Goal: Task Accomplishment & Management: Complete application form

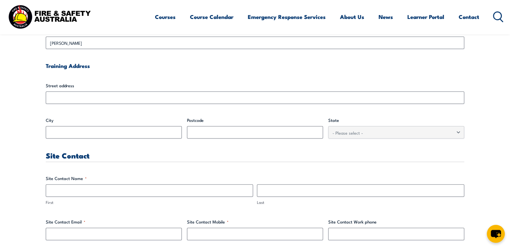
scroll to position [229, 0]
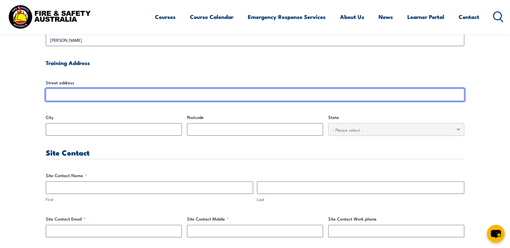
click at [88, 100] on input "Street address" at bounding box center [255, 95] width 418 height 12
click at [89, 93] on input "Street address" at bounding box center [255, 95] width 418 height 12
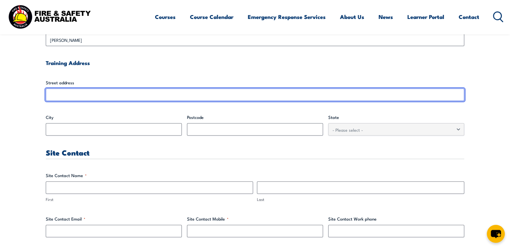
click at [89, 93] on input "Street address" at bounding box center [255, 95] width 418 height 12
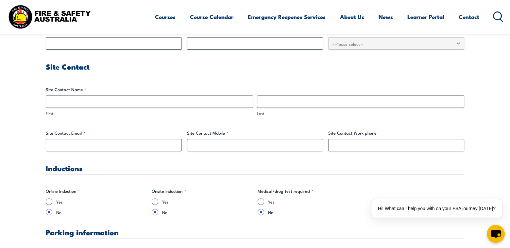
scroll to position [217, 0]
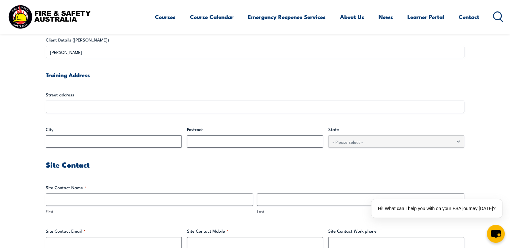
drag, startPoint x: 83, startPoint y: 96, endPoint x: 85, endPoint y: 113, distance: 16.5
click at [83, 98] on div "Street address" at bounding box center [255, 102] width 418 height 22
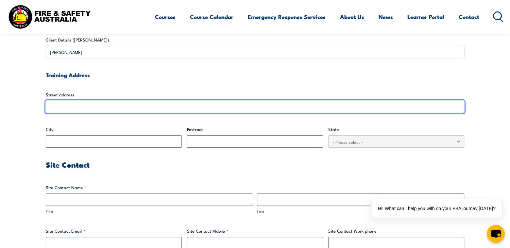
click at [80, 105] on input "Street address" at bounding box center [255, 107] width 418 height 12
click at [81, 107] on input "Street address" at bounding box center [255, 107] width 418 height 12
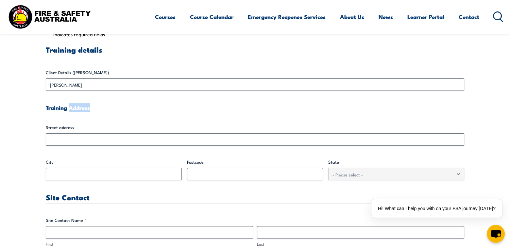
click at [81, 107] on h4 "Training Address" at bounding box center [255, 107] width 418 height 7
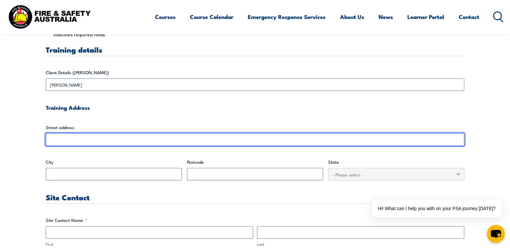
click at [92, 136] on input "Street address" at bounding box center [255, 139] width 418 height 12
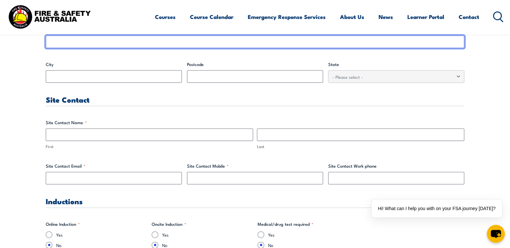
scroll to position [282, 0]
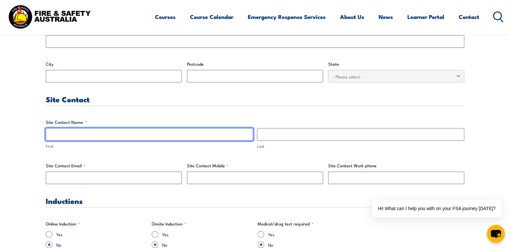
click at [128, 131] on input "First" at bounding box center [149, 134] width 207 height 12
type input "Suzy"
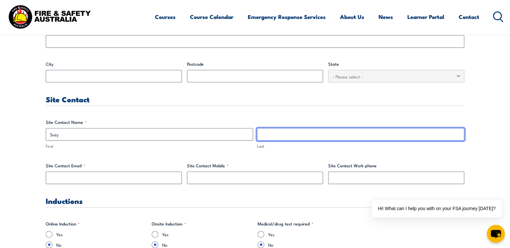
type input "Chua"
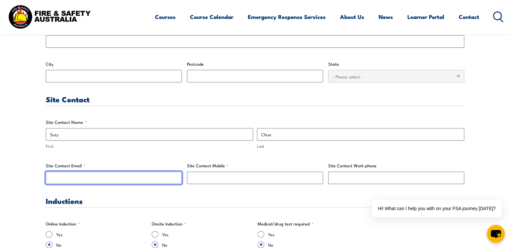
type input "[EMAIL_ADDRESS][DOMAIN_NAME]"
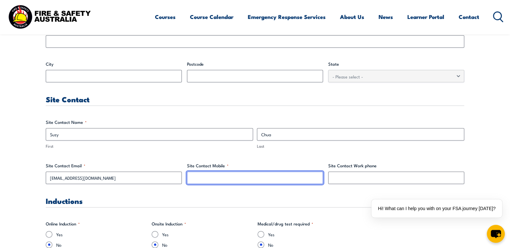
type input "0452081527"
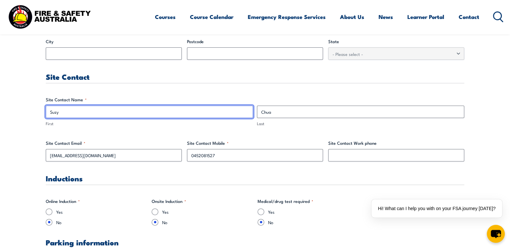
scroll to position [347, 0]
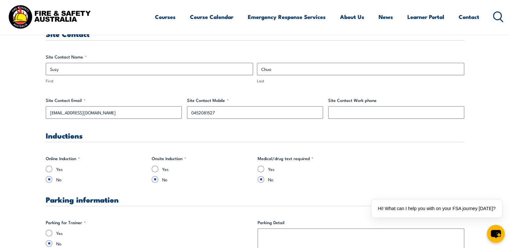
click at [283, 102] on label "Site Contact Mobile *" at bounding box center [255, 100] width 136 height 7
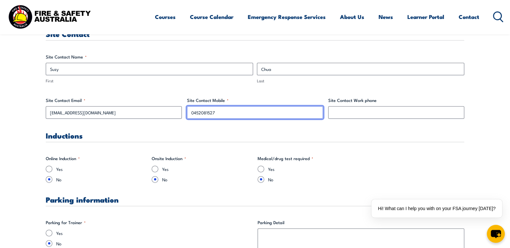
click at [283, 106] on input "0452081527" at bounding box center [255, 112] width 136 height 12
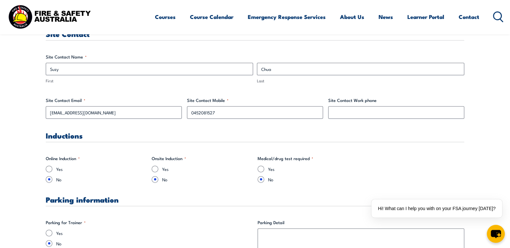
drag, startPoint x: 301, startPoint y: 79, endPoint x: 363, endPoint y: 111, distance: 70.4
click at [302, 80] on label "Last" at bounding box center [360, 81] width 207 height 6
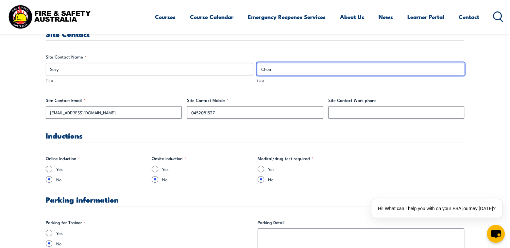
click at [302, 75] on input "Chua" at bounding box center [360, 69] width 207 height 12
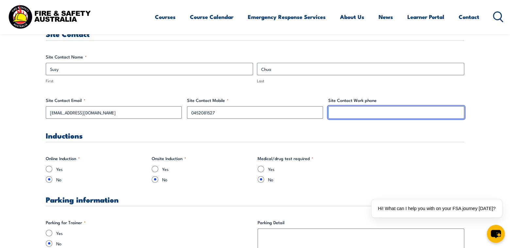
click at [363, 111] on input "Site Contact Work phone" at bounding box center [396, 112] width 136 height 12
click at [359, 113] on input "Site Contact Work phone" at bounding box center [396, 112] width 136 height 12
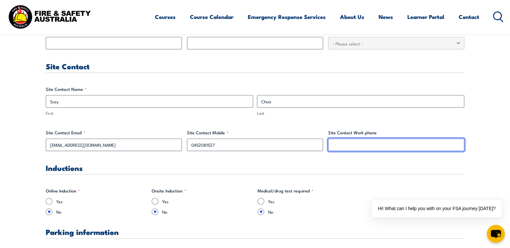
scroll to position [315, 0]
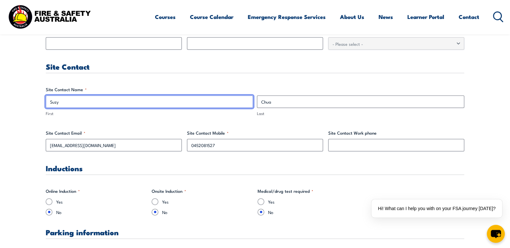
drag, startPoint x: 62, startPoint y: 106, endPoint x: 77, endPoint y: 106, distance: 15.0
click at [63, 106] on input "Suzy" at bounding box center [149, 101] width 207 height 12
drag, startPoint x: 83, startPoint y: 106, endPoint x: 19, endPoint y: 102, distance: 64.1
type input "[PERSON_NAME]"
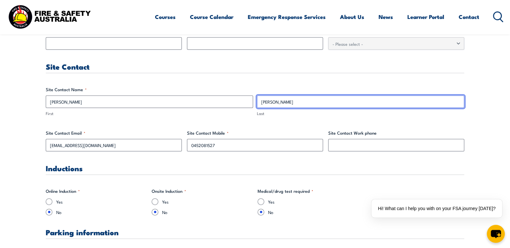
type input "[PERSON_NAME]"
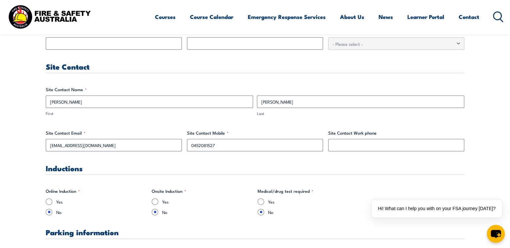
drag, startPoint x: 110, startPoint y: 133, endPoint x: 112, endPoint y: 138, distance: 5.4
click at [110, 134] on label "Site Contact Email *" at bounding box center [114, 133] width 136 height 7
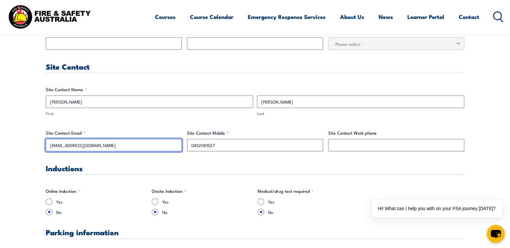
click at [110, 139] on input "[EMAIL_ADDRESS][DOMAIN_NAME]" at bounding box center [114, 145] width 136 height 12
click at [116, 141] on input "[EMAIL_ADDRESS][DOMAIN_NAME]" at bounding box center [114, 145] width 136 height 12
drag, startPoint x: 123, startPoint y: 148, endPoint x: 48, endPoint y: 135, distance: 76.7
type input "[EMAIL_ADDRESS][DOMAIN_NAME]"
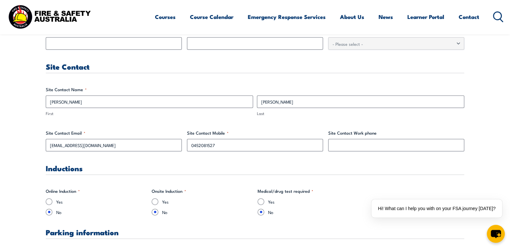
drag, startPoint x: 237, startPoint y: 132, endPoint x: 13, endPoint y: 86, distance: 228.5
click at [238, 132] on label "Site Contact Mobile *" at bounding box center [255, 133] width 136 height 7
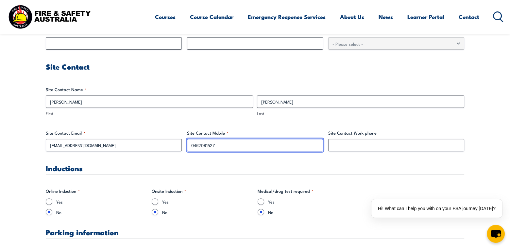
click at [238, 139] on input "0452081527" at bounding box center [255, 145] width 136 height 12
click at [193, 141] on input "0452081527" at bounding box center [255, 145] width 136 height 12
click at [226, 147] on input "0452081527" at bounding box center [255, 145] width 136 height 12
drag, startPoint x: 225, startPoint y: 147, endPoint x: 153, endPoint y: 153, distance: 72.8
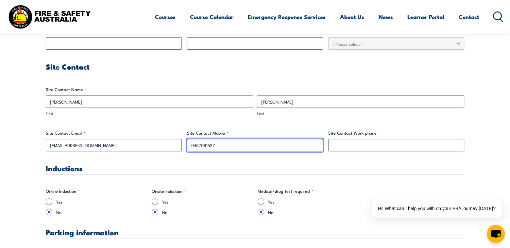
paste input "13 291 29"
type input "0413 291 297"
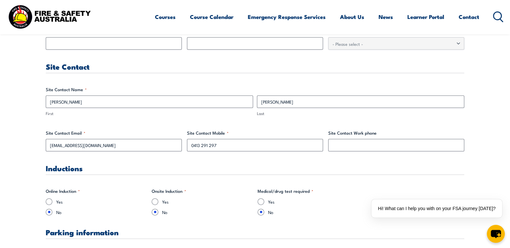
drag, startPoint x: 113, startPoint y: 163, endPoint x: 114, endPoint y: 158, distance: 4.8
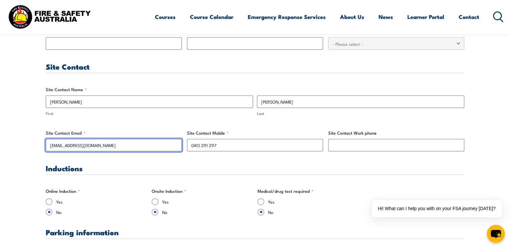
drag, startPoint x: 91, startPoint y: 142, endPoint x: 15, endPoint y: 142, distance: 75.8
paste input "."
type input "[PERSON_NAME][EMAIL_ADDRESS][DOMAIN_NAME]"
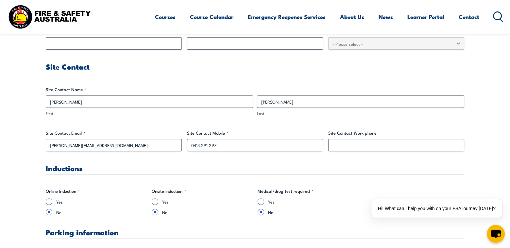
click at [190, 165] on h3 "Inductions" at bounding box center [255, 168] width 418 height 8
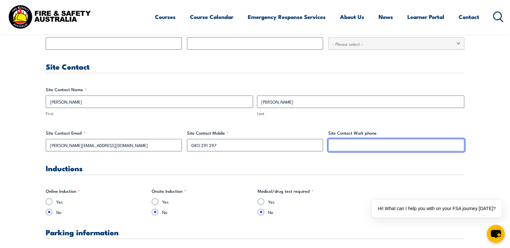
click at [357, 147] on input "Site Contact Work phone" at bounding box center [396, 145] width 136 height 12
paste input "[PERSON_NAME][EMAIL_ADDRESS][DOMAIN_NAME]"
type input "[PERSON_NAME][EMAIL_ADDRESS][DOMAIN_NAME]"
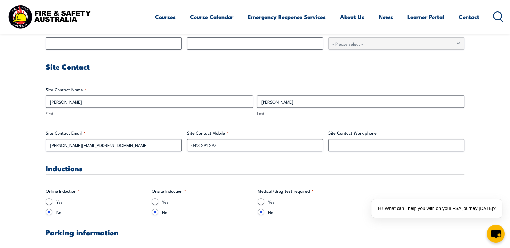
click at [356, 135] on label "Site Contact Work phone" at bounding box center [396, 133] width 136 height 7
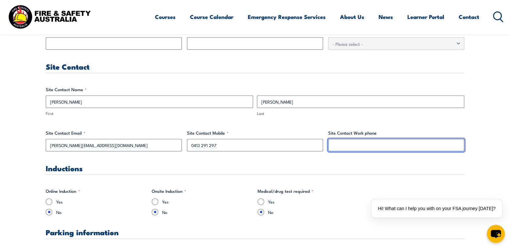
click at [356, 139] on input "Site Contact Work phone" at bounding box center [396, 145] width 136 height 12
click at [350, 147] on input "Site Contact Work phone" at bounding box center [396, 145] width 136 height 12
paste input "0413 291 297"
type input "0413 291 297"
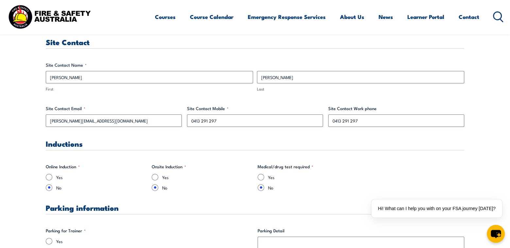
scroll to position [380, 0]
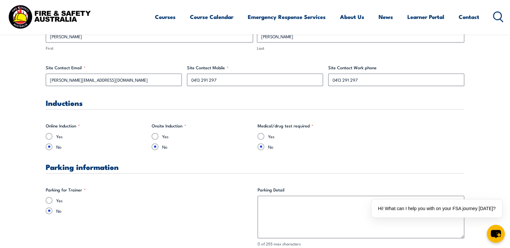
click at [77, 143] on label "No" at bounding box center [101, 146] width 90 height 7
click at [52, 143] on input "No" at bounding box center [49, 146] width 7 height 7
click at [221, 148] on label "No" at bounding box center [207, 146] width 90 height 7
click at [158, 148] on input "No" at bounding box center [155, 146] width 7 height 7
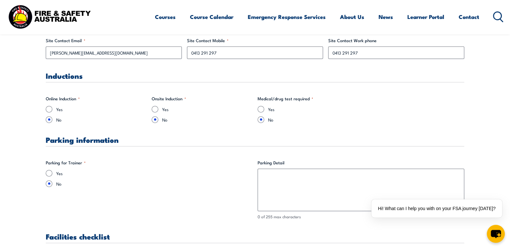
scroll to position [445, 0]
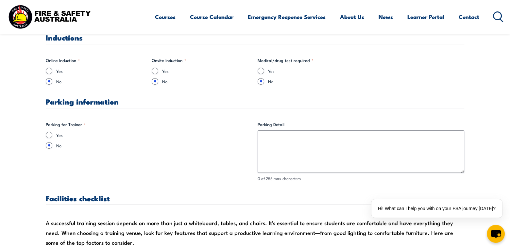
click at [209, 155] on fieldset "Parking for Trainer * Yes No" at bounding box center [149, 151] width 207 height 60
click at [209, 154] on fieldset "Parking for Trainer * Yes No" at bounding box center [149, 151] width 207 height 60
drag, startPoint x: 52, startPoint y: 139, endPoint x: 58, endPoint y: 133, distance: 7.9
click at [53, 138] on div "Yes No" at bounding box center [149, 140] width 207 height 17
click at [46, 135] on div "Yes" at bounding box center [149, 135] width 207 height 7
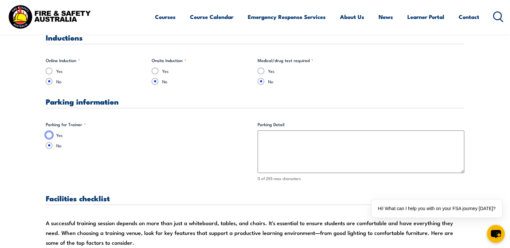
click at [49, 135] on input "Yes" at bounding box center [49, 135] width 7 height 7
radio input "true"
click at [50, 134] on input "Yes" at bounding box center [49, 135] width 7 height 7
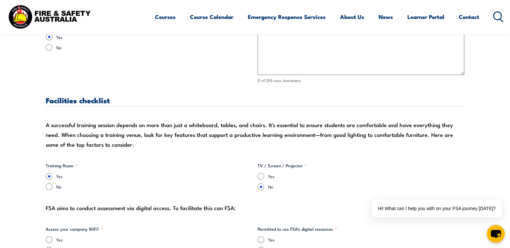
click at [154, 165] on fieldset "Training Room * Yes No" at bounding box center [149, 175] width 207 height 27
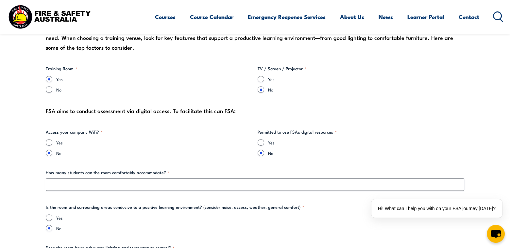
scroll to position [641, 0]
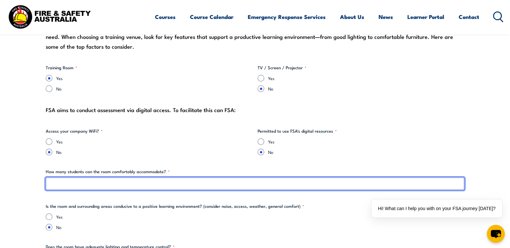
click at [115, 188] on input "How many students can the room comfortably accommodate? *" at bounding box center [255, 183] width 418 height 12
type input "75"
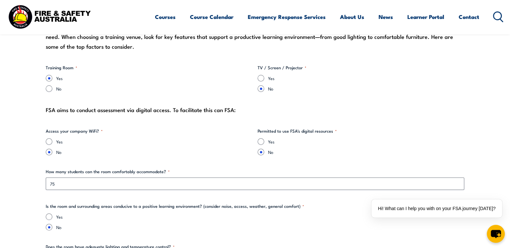
click at [189, 154] on label "No" at bounding box center [154, 152] width 196 height 7
click at [52, 154] on input "No" at bounding box center [49, 152] width 7 height 7
click at [263, 141] on input "Yes" at bounding box center [260, 141] width 7 height 7
radio input "true"
click at [221, 142] on label "Yes" at bounding box center [154, 141] width 196 height 7
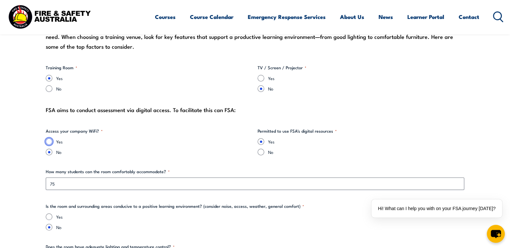
click at [52, 142] on input "Yes" at bounding box center [49, 141] width 7 height 7
radio input "true"
click at [189, 139] on label "Yes" at bounding box center [154, 141] width 196 height 7
click at [52, 139] on input "Yes" at bounding box center [49, 141] width 7 height 7
click at [189, 139] on label "Yes" at bounding box center [154, 141] width 196 height 7
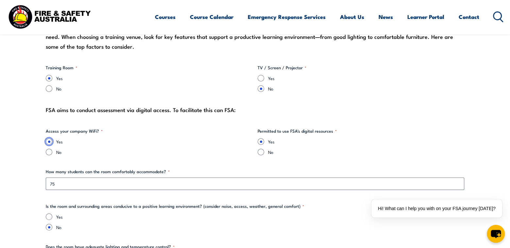
click at [52, 139] on input "Yes" at bounding box center [49, 141] width 7 height 7
click at [123, 134] on fieldset "Access your company WiFi? * Yes No" at bounding box center [149, 141] width 207 height 27
drag, startPoint x: 78, startPoint y: 142, endPoint x: 123, endPoint y: 147, distance: 45.6
click at [79, 142] on label "Yes" at bounding box center [154, 141] width 196 height 7
click at [52, 142] on input "Yes" at bounding box center [49, 141] width 7 height 7
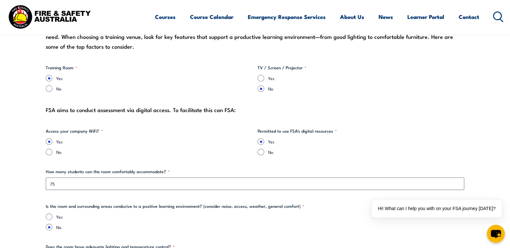
drag, startPoint x: 283, startPoint y: 124, endPoint x: 299, endPoint y: 130, distance: 17.4
click at [297, 129] on legend "Permitted to use FSA's digital resources *" at bounding box center [296, 131] width 79 height 7
click at [303, 132] on legend "Permitted to use FSA's digital resources *" at bounding box center [296, 131] width 79 height 7
click at [307, 134] on fieldset "Permitted to use FSA's digital resources * Yes No" at bounding box center [360, 141] width 207 height 27
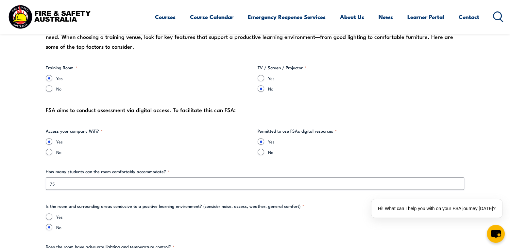
drag, startPoint x: 284, startPoint y: 142, endPoint x: 265, endPoint y: 140, distance: 18.9
click at [284, 143] on label "Yes" at bounding box center [366, 141] width 196 height 7
click at [264, 143] on input "Yes" at bounding box center [260, 141] width 7 height 7
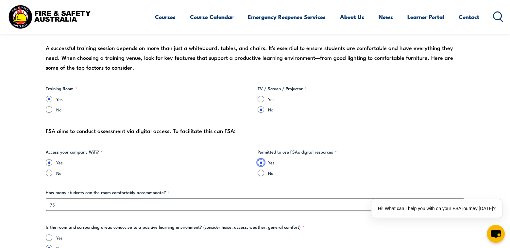
scroll to position [609, 0]
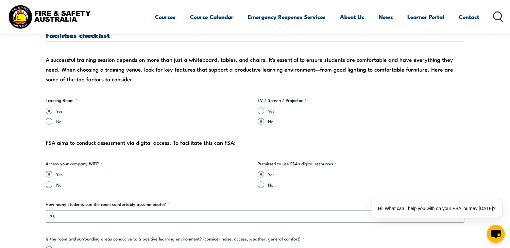
drag, startPoint x: 187, startPoint y: 123, endPoint x: 164, endPoint y: 137, distance: 26.9
click at [187, 124] on label "No" at bounding box center [154, 121] width 196 height 7
click at [52, 124] on input "No" at bounding box center [49, 121] width 7 height 7
radio input "true"
click at [144, 138] on div "FSA aims to conduct assessment via digital access. To facilitate this can FSA:" at bounding box center [255, 143] width 418 height 10
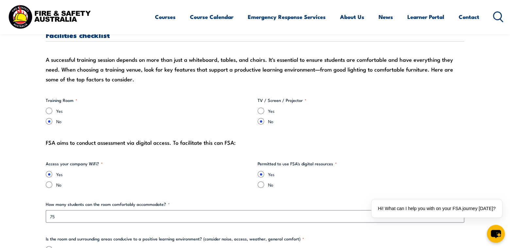
drag, startPoint x: 147, startPoint y: 140, endPoint x: 151, endPoint y: 142, distance: 4.5
click at [150, 142] on div "FSA aims to conduct assessment via digital access. To facilitate this can FSA:" at bounding box center [255, 143] width 418 height 10
click at [171, 146] on div "FSA aims to conduct assessment via digital access. To facilitate this can FSA:" at bounding box center [255, 143] width 418 height 10
drag, startPoint x: 176, startPoint y: 146, endPoint x: 205, endPoint y: 151, distance: 28.9
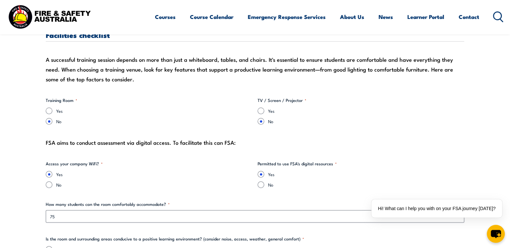
click at [49, 109] on input "Yes" at bounding box center [49, 111] width 7 height 7
radio input "true"
drag, startPoint x: 113, startPoint y: 117, endPoint x: 138, endPoint y: 122, distance: 25.6
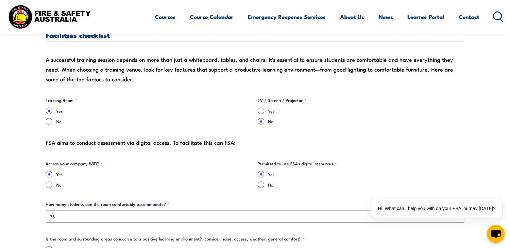
click at [114, 117] on div "Yes No" at bounding box center [149, 116] width 207 height 17
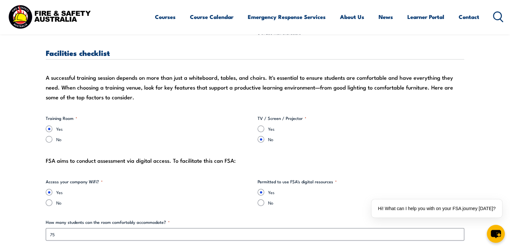
scroll to position [543, 0]
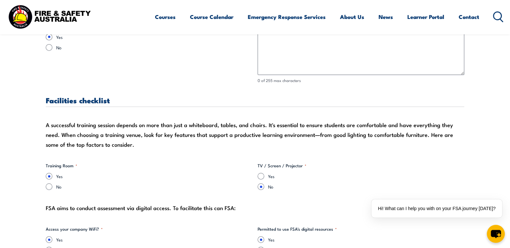
drag, startPoint x: 176, startPoint y: 136, endPoint x: 225, endPoint y: 153, distance: 52.0
click at [177, 137] on div "A successful training session depends on more than just a whiteboard, tables, a…" at bounding box center [255, 134] width 418 height 29
drag, startPoint x: 236, startPoint y: 156, endPoint x: 241, endPoint y: 157, distance: 6.0
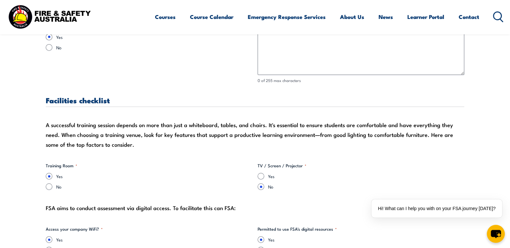
drag, startPoint x: 227, startPoint y: 151, endPoint x: 232, endPoint y: 153, distance: 5.1
click at [264, 173] on div "Yes" at bounding box center [360, 176] width 207 height 7
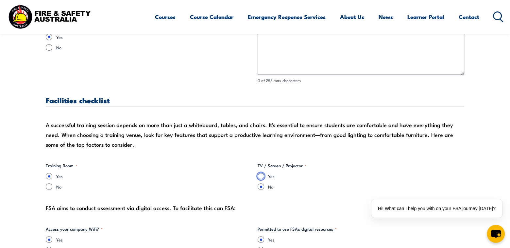
click at [264, 176] on input "Yes" at bounding box center [260, 176] width 7 height 7
radio input "true"
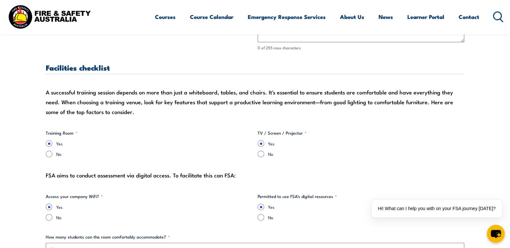
click at [192, 154] on label "No" at bounding box center [154, 154] width 196 height 7
click at [52, 154] on input "No" at bounding box center [49, 154] width 7 height 7
radio input "true"
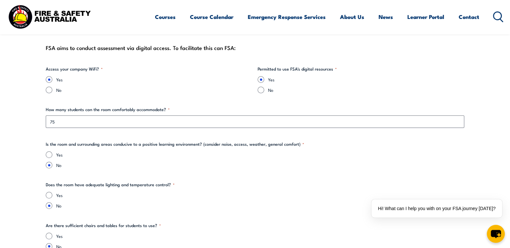
scroll to position [707, 0]
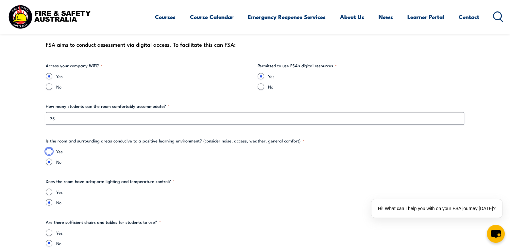
click at [50, 151] on input "Yes" at bounding box center [49, 151] width 7 height 7
radio input "true"
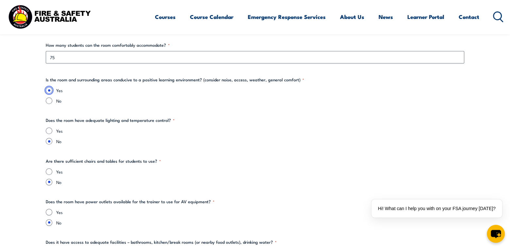
scroll to position [772, 0]
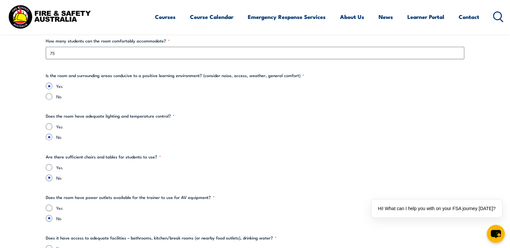
click at [46, 124] on div "Yes" at bounding box center [255, 126] width 418 height 7
click at [49, 126] on input "Yes" at bounding box center [49, 126] width 7 height 7
radio input "true"
click at [51, 167] on input "Yes" at bounding box center [49, 167] width 7 height 7
radio input "true"
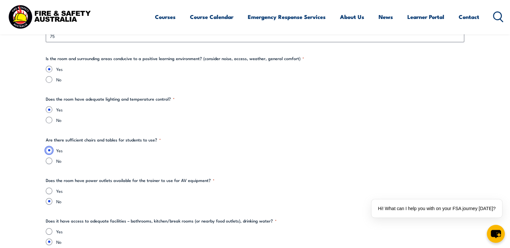
scroll to position [805, 0]
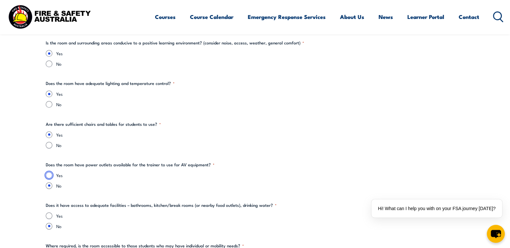
click at [46, 175] on input "Yes" at bounding box center [49, 175] width 7 height 7
radio input "true"
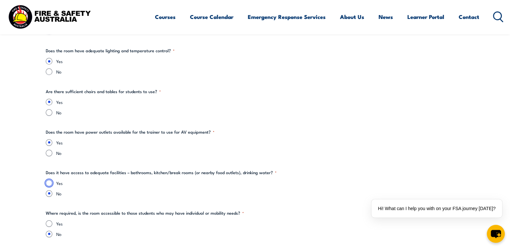
click at [51, 182] on input "Yes" at bounding box center [49, 183] width 7 height 7
radio input "true"
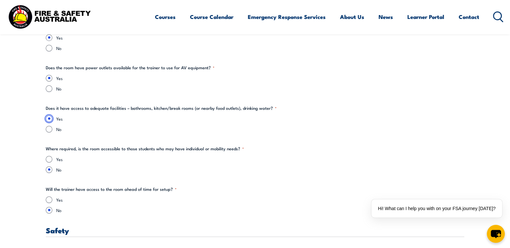
scroll to position [903, 0]
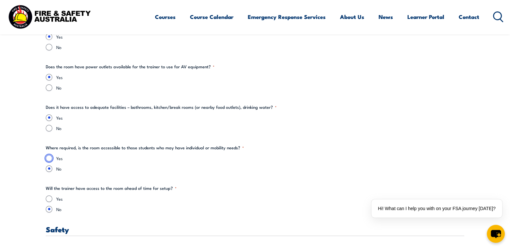
click at [49, 158] on input "Yes" at bounding box center [49, 158] width 7 height 7
radio input "true"
click at [49, 197] on input "Yes" at bounding box center [49, 198] width 7 height 7
radio input "true"
drag, startPoint x: 80, startPoint y: 188, endPoint x: 98, endPoint y: 190, distance: 17.8
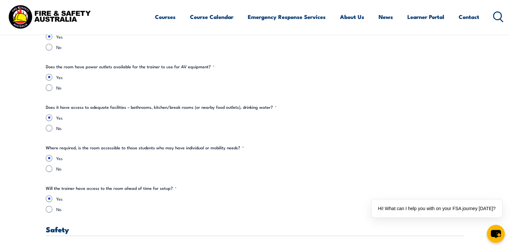
click at [87, 188] on legend "Will the trainer have access to the room ahead of time for setup? *" at bounding box center [111, 188] width 131 height 7
drag, startPoint x: 98, startPoint y: 190, endPoint x: 102, endPoint y: 191, distance: 3.7
click at [100, 191] on fieldset "Will the trainer have access to the room ahead of time for setup? * Yes No" at bounding box center [255, 198] width 418 height 27
click at [102, 191] on fieldset "Will the trainer have access to the room ahead of time for setup? * Yes No" at bounding box center [255, 198] width 418 height 27
drag, startPoint x: 85, startPoint y: 185, endPoint x: 107, endPoint y: 188, distance: 22.4
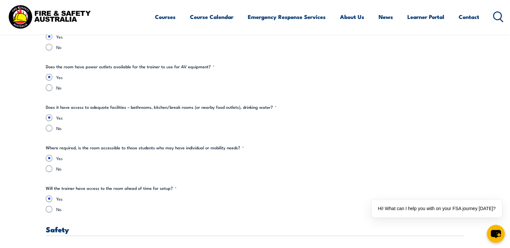
click at [89, 185] on legend "Will the trainer have access to the room ahead of time for setup? *" at bounding box center [111, 188] width 131 height 7
click at [107, 188] on legend "Will the trainer have access to the room ahead of time for setup? *" at bounding box center [111, 188] width 131 height 7
drag, startPoint x: 107, startPoint y: 188, endPoint x: 82, endPoint y: 177, distance: 27.8
click at [105, 187] on legend "Will the trainer have access to the room ahead of time for setup? *" at bounding box center [111, 188] width 131 height 7
drag, startPoint x: 84, startPoint y: 148, endPoint x: 101, endPoint y: 150, distance: 16.5
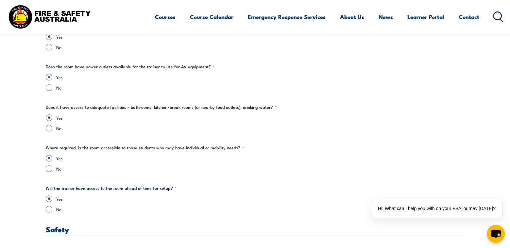
click at [90, 149] on legend "Where required, is the room accessible to those students who may have individua…" at bounding box center [145, 147] width 198 height 7
drag, startPoint x: 101, startPoint y: 150, endPoint x: 105, endPoint y: 151, distance: 4.4
click at [103, 151] on fieldset "Where required, is the room accessible to those students who may have individua…" at bounding box center [255, 157] width 418 height 27
click at [107, 152] on fieldset "Where required, is the room accessible to those students who may have individua…" at bounding box center [255, 157] width 418 height 27
drag, startPoint x: 96, startPoint y: 146, endPoint x: 131, endPoint y: 151, distance: 35.2
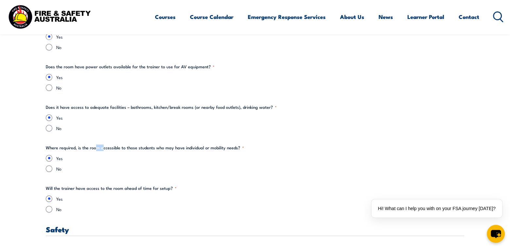
click at [107, 148] on legend "Where required, is the room accessible to those students who may have individua…" at bounding box center [145, 147] width 198 height 7
click at [131, 151] on fieldset "Where required, is the room accessible to those students who may have individua…" at bounding box center [255, 157] width 418 height 27
click at [132, 151] on fieldset "Where required, is the room accessible to those students who may have individua…" at bounding box center [255, 157] width 418 height 27
click at [125, 160] on label "Yes" at bounding box center [260, 158] width 408 height 7
click at [52, 160] on input "Yes" at bounding box center [49, 158] width 7 height 7
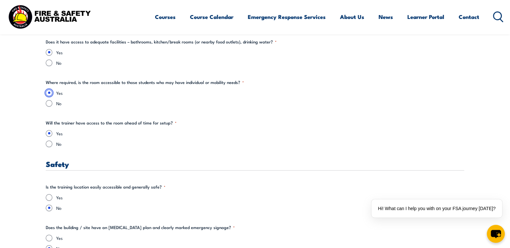
scroll to position [968, 0]
click at [46, 198] on div "Yes" at bounding box center [255, 197] width 418 height 7
click at [46, 196] on input "Yes" at bounding box center [49, 197] width 7 height 7
radio input "true"
click at [47, 196] on input "Yes" at bounding box center [49, 197] width 7 height 7
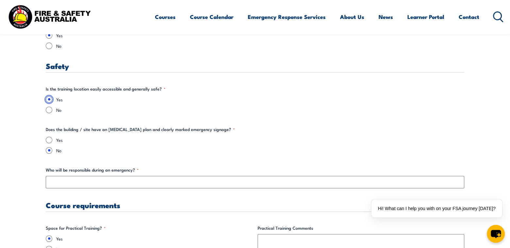
scroll to position [1066, 0]
click at [49, 138] on input "Yes" at bounding box center [49, 140] width 7 height 7
radio input "true"
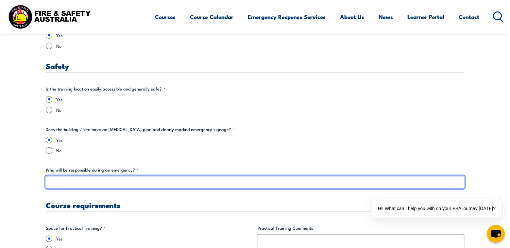
click at [66, 176] on input "Who will be responsible during an emergency? *" at bounding box center [255, 182] width 418 height 12
type input "A"
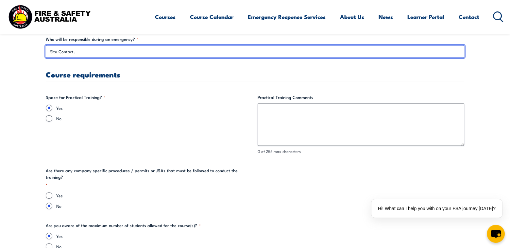
type input "Site Contact."
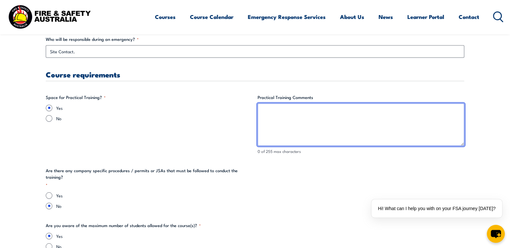
click at [264, 127] on textarea "Practical Training Comments" at bounding box center [360, 124] width 207 height 42
type textarea "a"
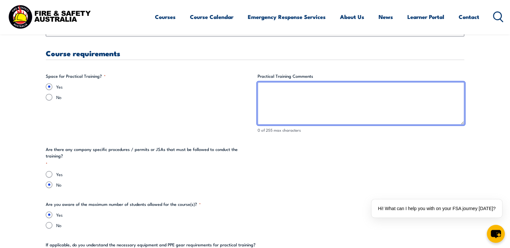
scroll to position [1230, 0]
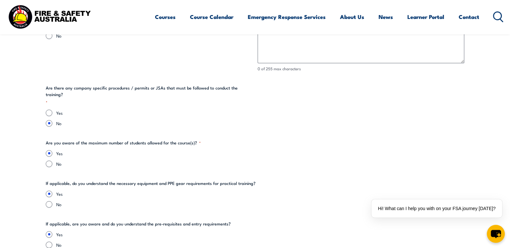
scroll to position [1295, 0]
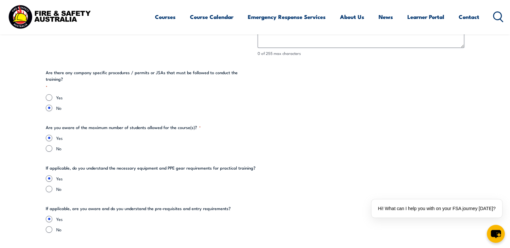
click at [160, 205] on legend "If applicable, are you aware and do you understand the pre-requisites and entry…" at bounding box center [138, 208] width 185 height 7
click at [147, 175] on label "Yes" at bounding box center [260, 178] width 408 height 7
click at [52, 175] on input "Yes" at bounding box center [49, 178] width 7 height 7
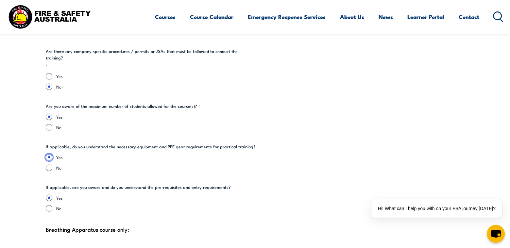
scroll to position [1328, 0]
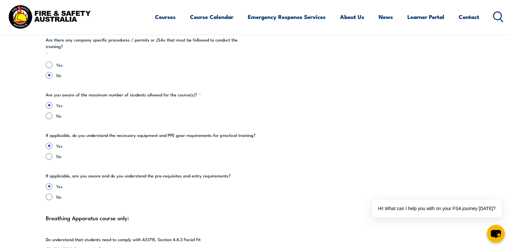
click at [145, 173] on legend "If applicable, are you aware and do you understand the pre-requisites and entry…" at bounding box center [138, 176] width 185 height 7
click at [132, 184] on div "Yes No" at bounding box center [255, 191] width 418 height 17
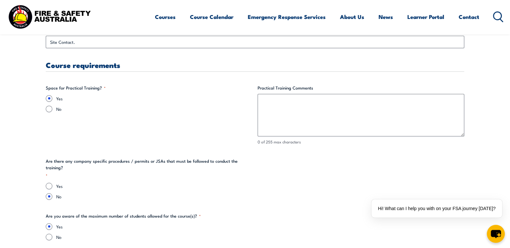
scroll to position [1197, 0]
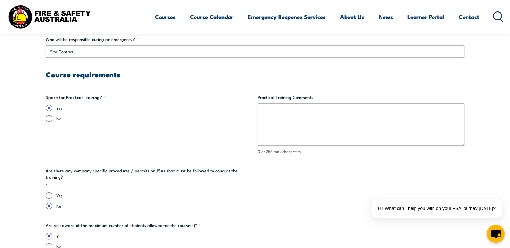
click at [112, 203] on label "No" at bounding box center [154, 206] width 196 height 7
click at [52, 203] on input "No" at bounding box center [49, 206] width 7 height 7
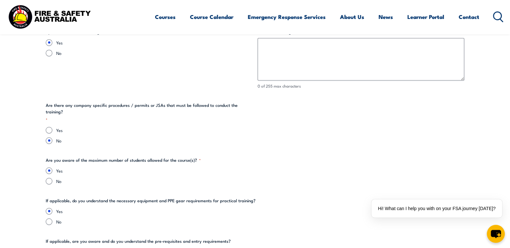
click at [113, 137] on label "No" at bounding box center [154, 140] width 196 height 7
click at [52, 137] on input "No" at bounding box center [49, 140] width 7 height 7
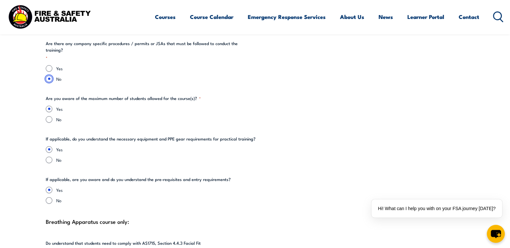
scroll to position [1328, 0]
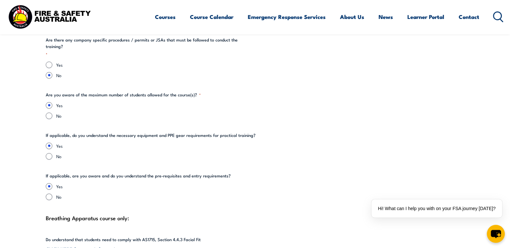
click at [97, 112] on label "No" at bounding box center [260, 115] width 408 height 7
click at [52, 112] on input "No" at bounding box center [49, 115] width 7 height 7
radio input "true"
click at [65, 112] on label "No" at bounding box center [260, 115] width 408 height 7
click at [52, 112] on input "No" at bounding box center [49, 115] width 7 height 7
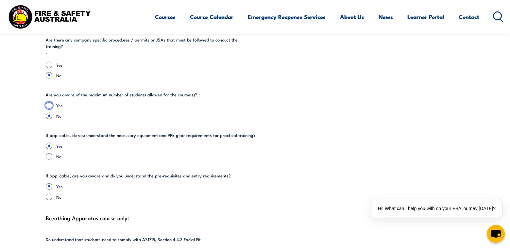
click at [47, 102] on input "Yes" at bounding box center [49, 105] width 7 height 7
radio input "true"
click at [101, 112] on label "No" at bounding box center [260, 115] width 408 height 7
click at [52, 112] on input "No" at bounding box center [49, 115] width 7 height 7
radio input "true"
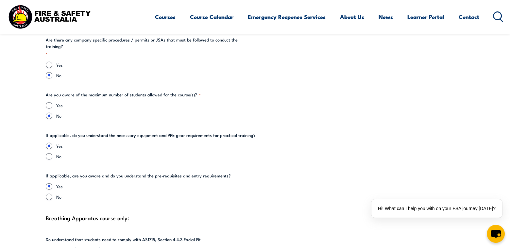
click at [105, 91] on legend "Are you aware of the maximum number of students allowed for the course(s)? *" at bounding box center [123, 94] width 155 height 7
click at [107, 91] on legend "Are you aware of the maximum number of students allowed for the course(s)? *" at bounding box center [123, 94] width 155 height 7
click at [49, 102] on input "Yes" at bounding box center [49, 105] width 7 height 7
radio input "true"
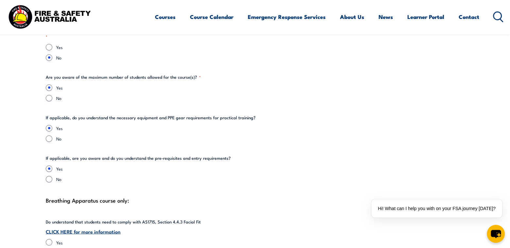
scroll to position [1360, 0]
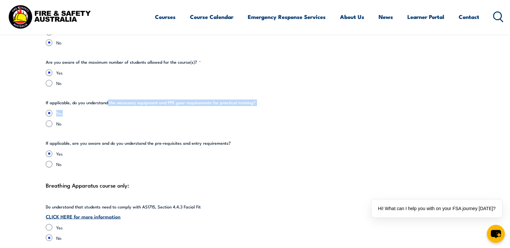
drag, startPoint x: 124, startPoint y: 97, endPoint x: 188, endPoint y: 109, distance: 65.0
click at [178, 108] on fieldset "If applicable, do you understand the necessary equipment and PPE gear requireme…" at bounding box center [255, 112] width 418 height 27
click at [188, 110] on div "Yes No" at bounding box center [255, 118] width 418 height 17
drag, startPoint x: 101, startPoint y: 98, endPoint x: 131, endPoint y: 102, distance: 30.7
click at [118, 100] on fieldset "If applicable, do you understand the necessary equipment and PPE gear requireme…" at bounding box center [255, 112] width 418 height 27
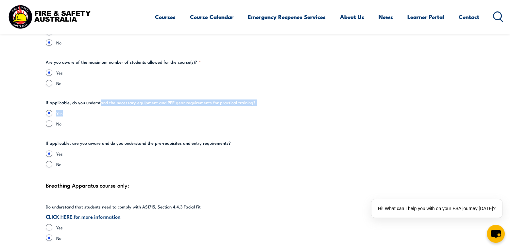
click at [138, 110] on label "Yes" at bounding box center [260, 113] width 408 height 7
click at [52, 110] on input "Yes" at bounding box center [49, 113] width 7 height 7
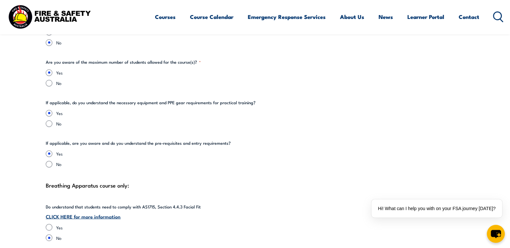
click at [113, 120] on label "No" at bounding box center [260, 123] width 408 height 7
click at [52, 120] on input "No" at bounding box center [49, 123] width 7 height 7
radio input "true"
click at [50, 110] on input "Yes" at bounding box center [49, 113] width 7 height 7
radio input "true"
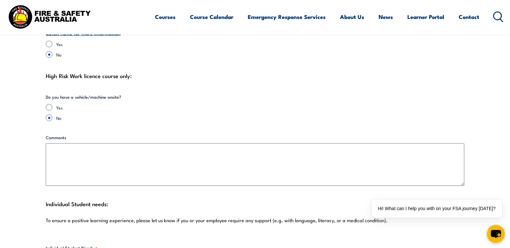
scroll to position [1556, 0]
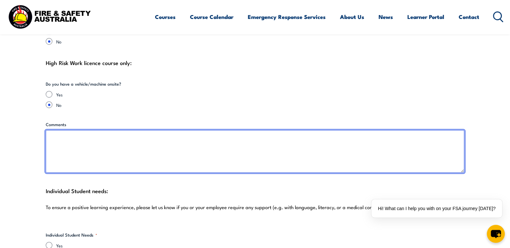
click at [141, 157] on textarea "Comments" at bounding box center [255, 151] width 418 height 42
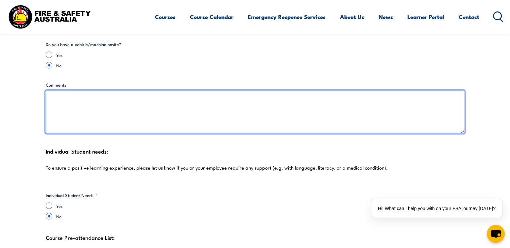
scroll to position [1654, 0]
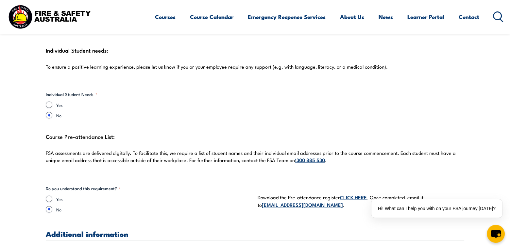
scroll to position [1720, 0]
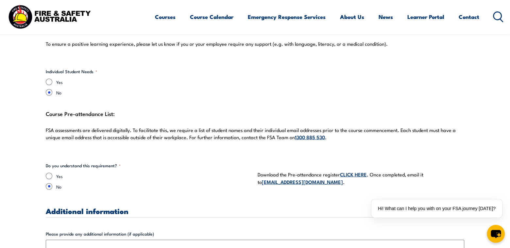
click at [140, 127] on p "FSA assessments are delivered digitally. To facilitate this, we require a list …" at bounding box center [255, 134] width 418 height 14
click at [157, 127] on p "FSA assessments are delivered digitally. To facilitate this, we require a list …" at bounding box center [255, 134] width 418 height 14
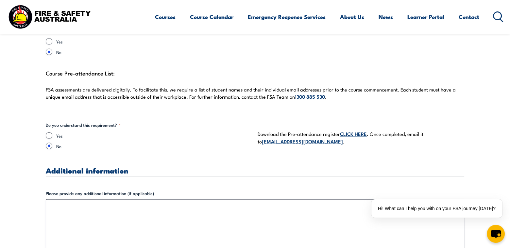
scroll to position [1785, 0]
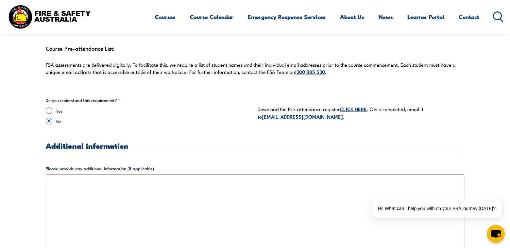
click at [165, 142] on div "Additional information" at bounding box center [255, 147] width 418 height 10
click at [146, 142] on h3 "Additional information" at bounding box center [255, 146] width 418 height 8
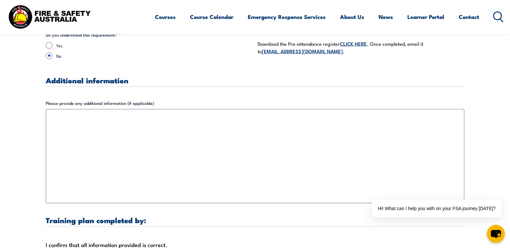
scroll to position [1752, 0]
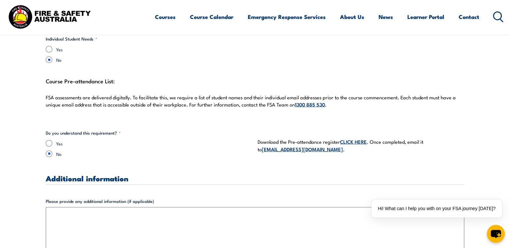
drag, startPoint x: 158, startPoint y: 154, endPoint x: 163, endPoint y: 158, distance: 6.5
click at [171, 153] on fieldset "Do you understand this requirement? * Yes No" at bounding box center [149, 146] width 207 height 32
drag, startPoint x: 144, startPoint y: 139, endPoint x: 180, endPoint y: 160, distance: 41.1
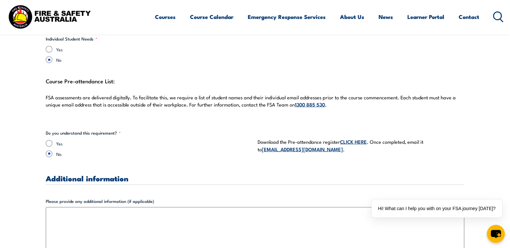
click at [145, 140] on div "Yes No" at bounding box center [149, 148] width 207 height 17
click at [167, 151] on label "No" at bounding box center [154, 154] width 196 height 7
click at [52, 151] on input "No" at bounding box center [49, 154] width 7 height 7
click at [136, 142] on div "Yes No" at bounding box center [149, 148] width 207 height 17
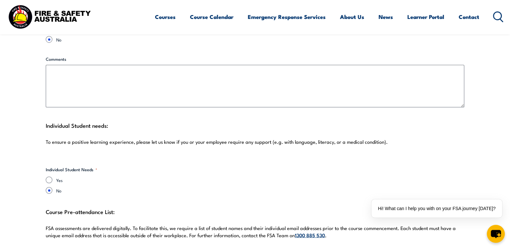
scroll to position [1785, 0]
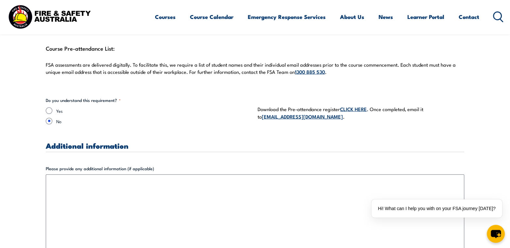
click at [137, 118] on label "No" at bounding box center [154, 121] width 196 height 7
click at [52, 118] on input "No" at bounding box center [49, 121] width 7 height 7
click at [108, 108] on div "Yes No" at bounding box center [149, 116] width 207 height 17
click at [52, 108] on div "Yes" at bounding box center [149, 111] width 207 height 7
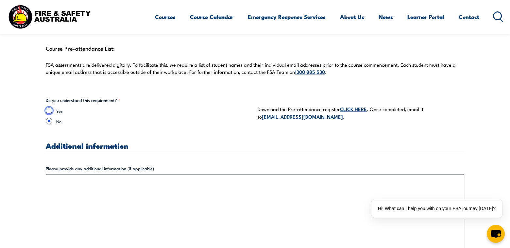
click at [50, 108] on input "Yes" at bounding box center [49, 111] width 7 height 7
radio input "true"
click at [145, 119] on fieldset "Do you understand this requirement? * Yes No" at bounding box center [149, 113] width 207 height 32
drag, startPoint x: 213, startPoint y: 60, endPoint x: 240, endPoint y: 69, distance: 28.2
click at [228, 66] on p "FSA assessments are delivered digitally. To facilitate this, we require a list …" at bounding box center [255, 68] width 418 height 14
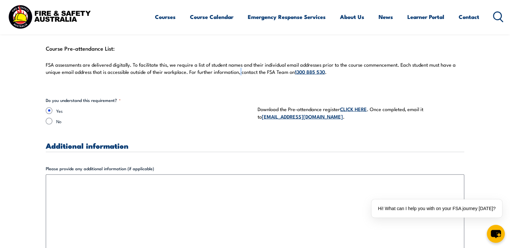
click at [241, 70] on div "Course Pre-attendance List: FSA assessments are delivered digitally. To facilit…" at bounding box center [255, 63] width 418 height 40
click at [242, 71] on div "Course Pre-attendance List: FSA assessments are delivered digitally. To facilit…" at bounding box center [255, 63] width 418 height 40
drag, startPoint x: 226, startPoint y: 71, endPoint x: 229, endPoint y: 75, distance: 4.9
click at [229, 74] on div "Course Pre-attendance List: FSA assessments are delivered digitally. To facilit…" at bounding box center [255, 63] width 418 height 40
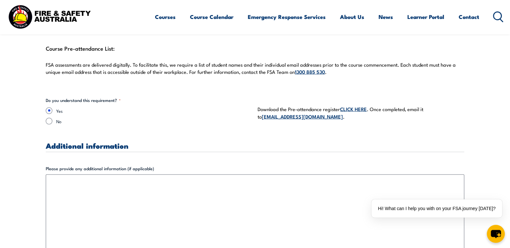
click at [213, 97] on fieldset "Do you understand this requirement? * Yes No" at bounding box center [149, 113] width 207 height 32
click at [209, 118] on label "No" at bounding box center [154, 121] width 196 height 7
click at [52, 118] on input "No" at bounding box center [49, 121] width 7 height 7
radio input "true"
drag, startPoint x: 50, startPoint y: 105, endPoint x: 99, endPoint y: 112, distance: 49.5
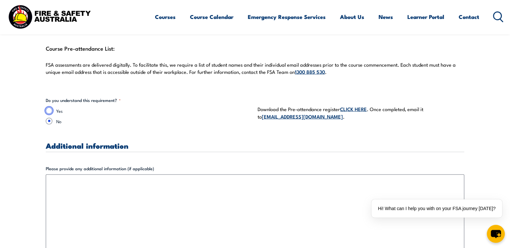
click at [51, 108] on input "Yes" at bounding box center [49, 111] width 7 height 7
radio input "true"
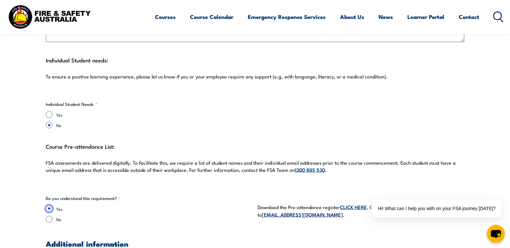
scroll to position [1818, 0]
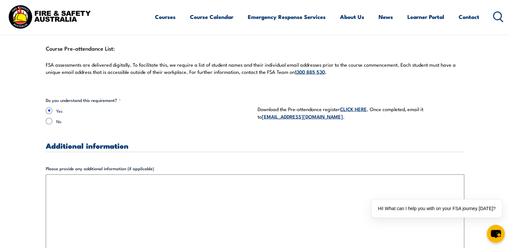
click at [349, 105] on link "CLICK HERE" at bounding box center [353, 108] width 27 height 7
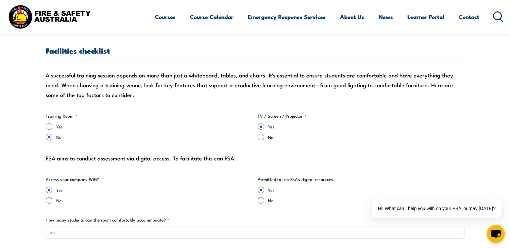
scroll to position [609, 0]
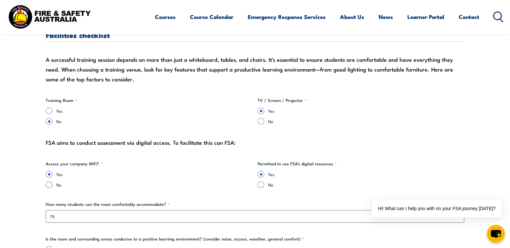
click at [60, 100] on legend "Training Room *" at bounding box center [61, 100] width 31 height 7
click at [61, 105] on fieldset "Training Room * Yes No" at bounding box center [149, 110] width 207 height 27
click at [53, 105] on fieldset "Training Room * Yes No" at bounding box center [149, 110] width 207 height 27
click at [49, 109] on input "Yes" at bounding box center [49, 111] width 7 height 7
radio input "true"
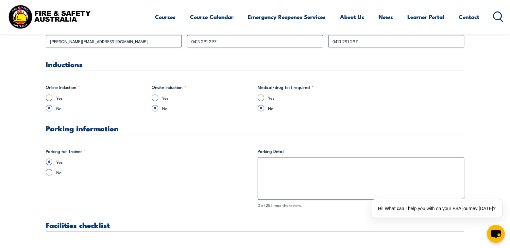
scroll to position [413, 0]
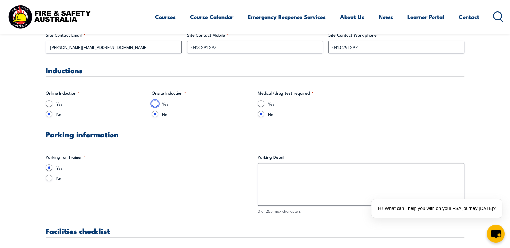
click at [155, 105] on input "Yes" at bounding box center [155, 103] width 7 height 7
radio input "true"
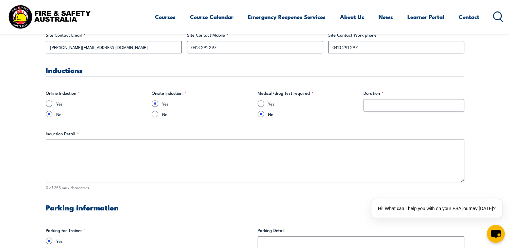
click at [87, 138] on div "Induction Detail * 0 of 255 max characters" at bounding box center [255, 160] width 418 height 60
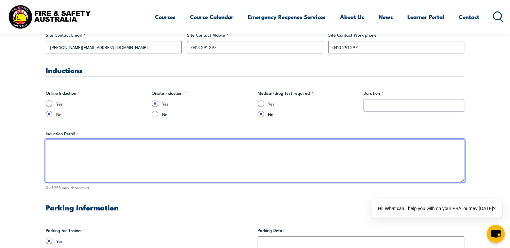
click at [86, 150] on textarea "Induction Detail *" at bounding box center [255, 161] width 418 height 42
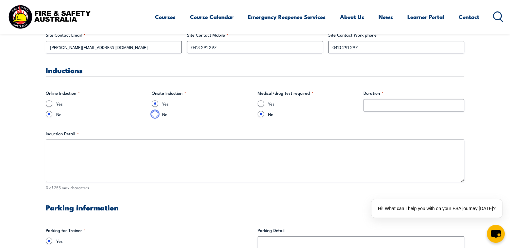
click at [153, 111] on input "No" at bounding box center [155, 114] width 7 height 7
radio input "true"
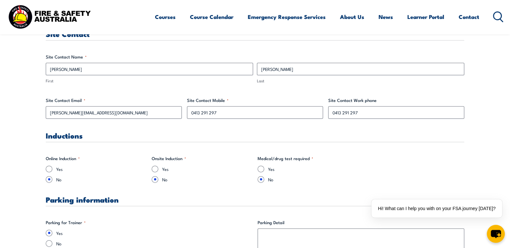
scroll to position [445, 0]
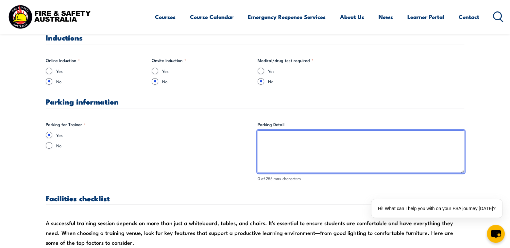
click at [285, 151] on textarea "Parking Detail" at bounding box center [360, 151] width 207 height 42
type textarea "a"
type textarea "o"
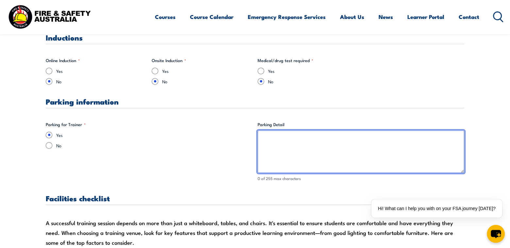
paste textarea "Some on-site parking, or on-street. Gate closest to Site Office (entrance) is G…"
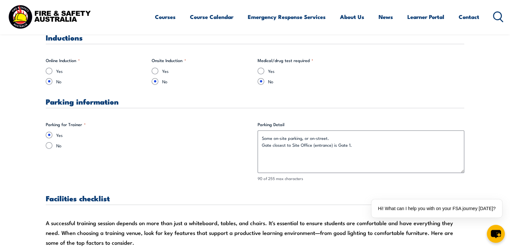
drag, startPoint x: 240, startPoint y: 127, endPoint x: 239, endPoint y: 131, distance: 4.0
click at [240, 127] on fieldset "Parking for Trainer * Yes No" at bounding box center [149, 151] width 207 height 60
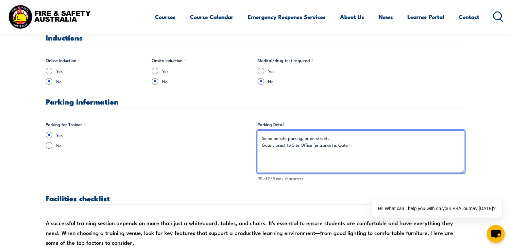
click at [379, 153] on textarea "Some on-site parking, or on-street. Gate closest to Site Office (entrance) is G…" at bounding box center [360, 151] width 207 height 42
click at [382, 152] on textarea "Some on-site parking, or on-street. Gate closest to Site Office (entrance) is G…" at bounding box center [360, 151] width 207 height 42
click at [355, 147] on textarea "Some on-site parking, or on-street. Gate closest to Site Office (entrance) is G…" at bounding box center [360, 151] width 207 height 42
click at [354, 146] on textarea "Some on-site parking, or on-street. Gate closest to Site Office (entrance) is G…" at bounding box center [360, 151] width 207 height 42
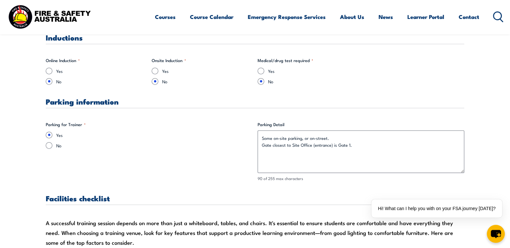
drag, startPoint x: 156, startPoint y: 156, endPoint x: 159, endPoint y: 163, distance: 8.3
click at [159, 157] on fieldset "Parking for Trainer * Yes No" at bounding box center [149, 151] width 207 height 60
click at [160, 162] on fieldset "Parking for Trainer * Yes No" at bounding box center [149, 151] width 207 height 60
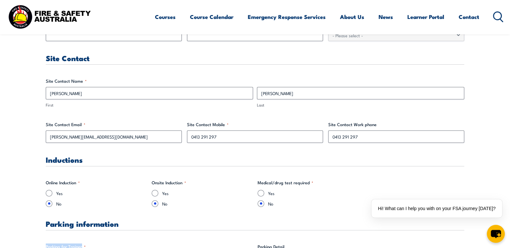
scroll to position [315, 0]
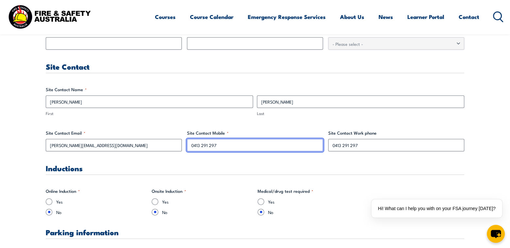
click at [202, 144] on input "0413 291 297" at bounding box center [255, 145] width 136 height 12
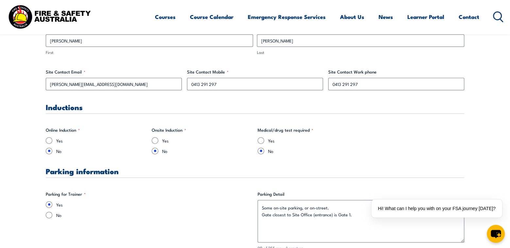
scroll to position [380, 0]
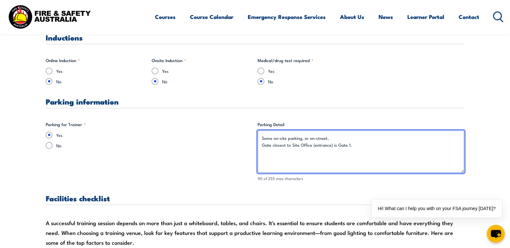
click at [300, 160] on textarea "Some on-site parking, or on-street. Gate closest to Site Office (entrance) is G…" at bounding box center [360, 151] width 207 height 42
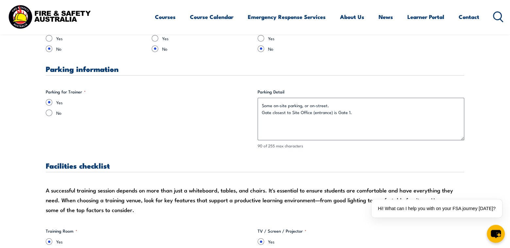
click at [132, 132] on fieldset "Parking for Trainer * Yes No" at bounding box center [149, 119] width 207 height 60
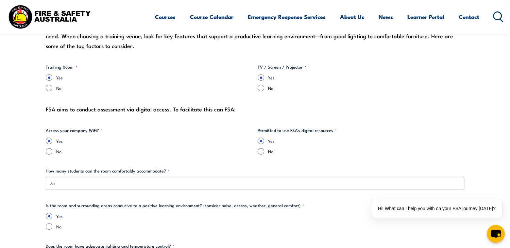
scroll to position [641, 0]
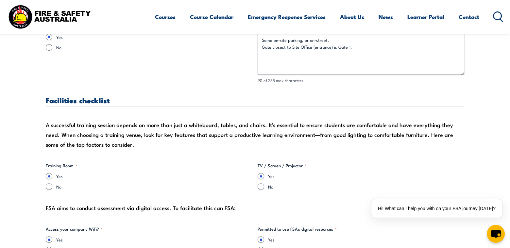
click at [169, 145] on div "A successful training session depends on more than just a whiteboard, tables, a…" at bounding box center [255, 134] width 418 height 29
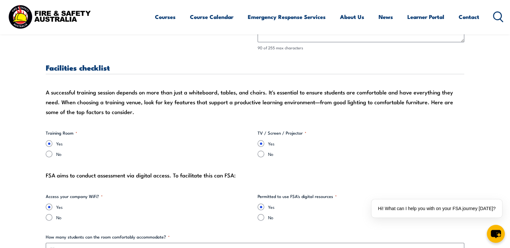
click at [175, 143] on label "Yes" at bounding box center [154, 143] width 196 height 7
click at [52, 143] on input "Yes" at bounding box center [49, 143] width 7 height 7
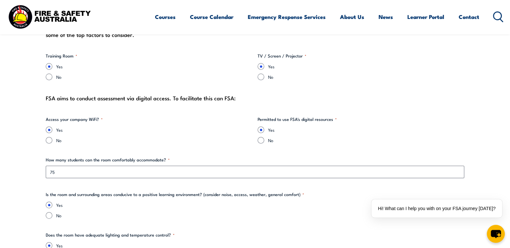
scroll to position [609, 0]
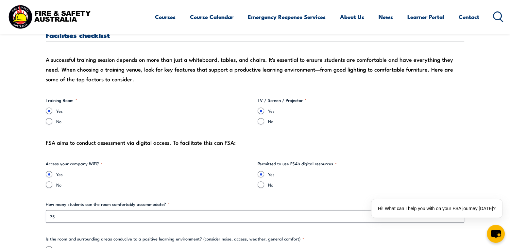
click at [158, 144] on div "FSA aims to conduct assessment via digital access. To facilitate this can FSA:" at bounding box center [255, 143] width 418 height 10
click at [161, 145] on div "FSA aims to conduct assessment via digital access. To facilitate this can FSA:" at bounding box center [255, 143] width 418 height 10
click at [169, 138] on div "FSA aims to conduct assessment via digital access. To facilitate this can FSA:" at bounding box center [255, 143] width 418 height 10
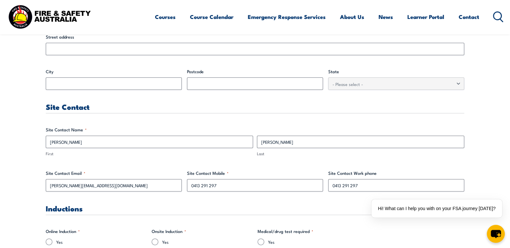
scroll to position [315, 0]
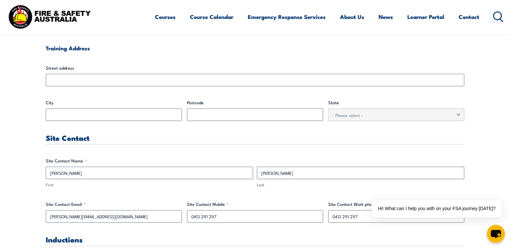
scroll to position [282, 0]
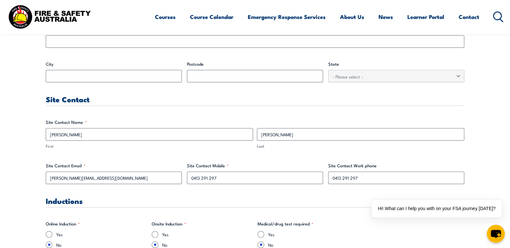
drag, startPoint x: 218, startPoint y: 115, endPoint x: 225, endPoint y: 116, distance: 6.9
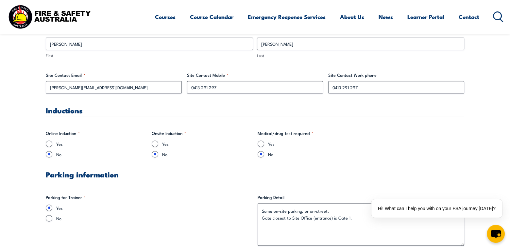
scroll to position [413, 0]
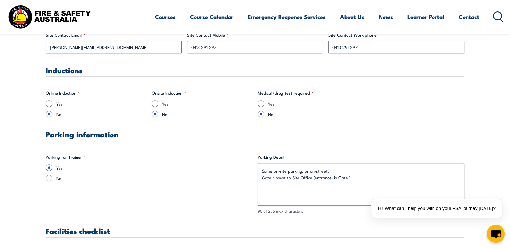
drag, startPoint x: 233, startPoint y: 158, endPoint x: 253, endPoint y: 164, distance: 20.5
click at [235, 160] on fieldset "Parking for Trainer * Yes No" at bounding box center [149, 184] width 207 height 60
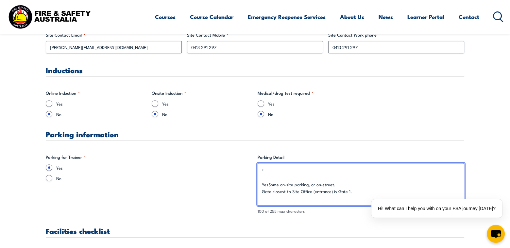
click at [284, 179] on textarea "* YesSome on-site parking, or on-street. Gate closest to Site Office (entrance)…" at bounding box center [360, 184] width 207 height 42
drag, startPoint x: 273, startPoint y: 186, endPoint x: 252, endPoint y: 151, distance: 41.4
click at [267, 169] on textarea "YesSome on-site parking, or on-street. Gate closest to Site Office (entrance) i…" at bounding box center [360, 184] width 207 height 42
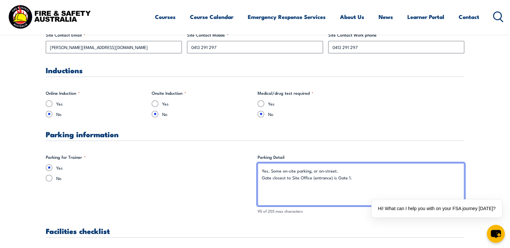
type textarea "Yes. Some on-site parking, or on-street. Gate closest to Site Office (entrance)…"
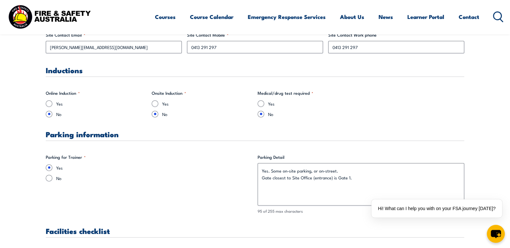
click at [202, 176] on label "No" at bounding box center [154, 178] width 196 height 7
click at [52, 176] on input "No" at bounding box center [49, 178] width 7 height 7
radio input "true"
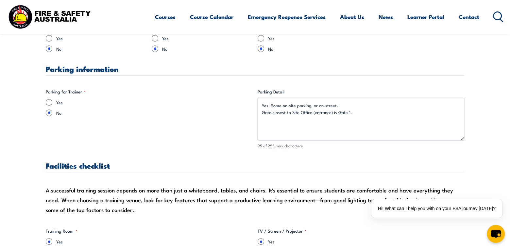
click at [183, 107] on div "Yes No" at bounding box center [149, 107] width 207 height 17
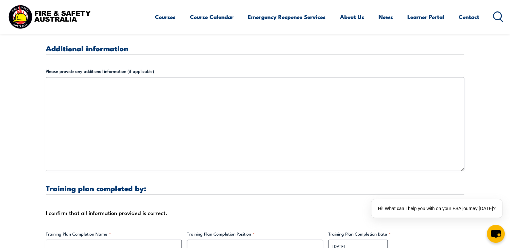
scroll to position [1883, 0]
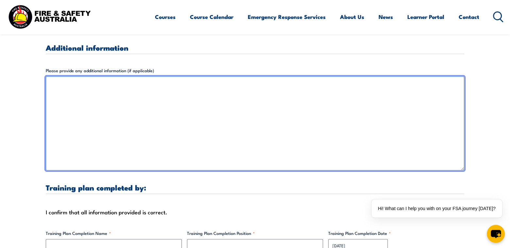
click at [131, 132] on textarea "Please provide any additional information (if applicable)" at bounding box center [255, 123] width 418 height 94
click at [129, 119] on textarea "Please provide any additional information (if applicable)" at bounding box center [255, 123] width 418 height 94
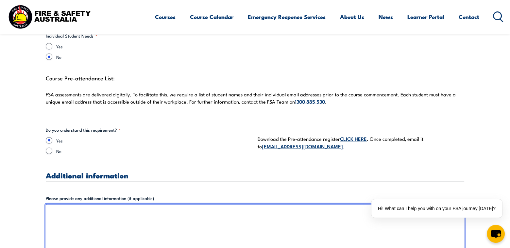
scroll to position [1752, 0]
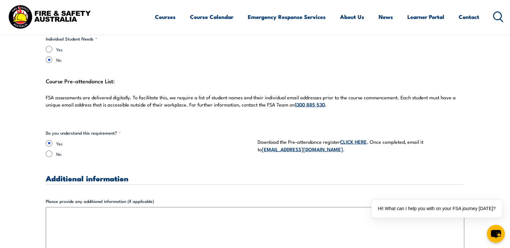
click at [241, 105] on div "Course Pre-attendance List: FSA assessments are delivered digitally. To facilit…" at bounding box center [255, 96] width 418 height 40
click at [223, 94] on p "FSA assessments are delivered digitally. To facilitate this, we require a list …" at bounding box center [255, 101] width 418 height 14
drag, startPoint x: 230, startPoint y: 96, endPoint x: 234, endPoint y: 100, distance: 5.3
click at [233, 99] on p "FSA assessments are delivered digitally. To facilitate this, we require a list …" at bounding box center [255, 101] width 418 height 14
click at [234, 101] on div "Course Pre-attendance List: FSA assessments are delivered digitally. To facilit…" at bounding box center [255, 96] width 418 height 40
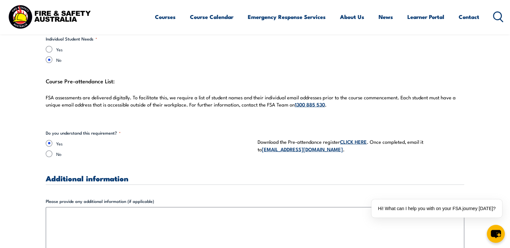
click at [225, 97] on p "FSA assessments are delivered digitally. To facilitate this, we require a list …" at bounding box center [255, 101] width 418 height 14
drag, startPoint x: 234, startPoint y: 90, endPoint x: 247, endPoint y: 107, distance: 21.0
click at [241, 99] on p "FSA assessments are delivered digitally. To facilitate this, we require a list …" at bounding box center [255, 101] width 418 height 14
click at [247, 107] on div "Course Pre-attendance List: FSA assessments are delivered digitally. To facilit…" at bounding box center [255, 96] width 418 height 40
drag, startPoint x: 239, startPoint y: 93, endPoint x: 255, endPoint y: 101, distance: 18.1
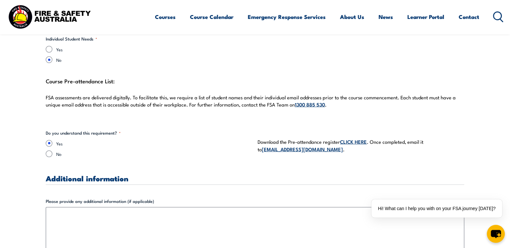
click at [244, 96] on p "FSA assessments are delivered digitally. To facilitate this, we require a list …" at bounding box center [255, 101] width 418 height 14
click at [255, 101] on div "Course Pre-attendance List: FSA assessments are delivered digitally. To facilit…" at bounding box center [255, 96] width 418 height 40
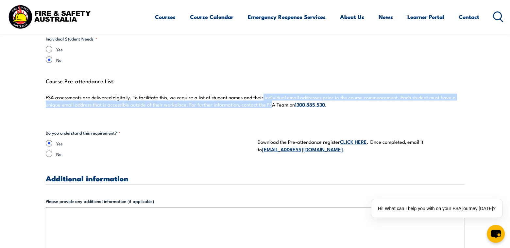
drag, startPoint x: 262, startPoint y: 92, endPoint x: 270, endPoint y: 109, distance: 19.3
drag, startPoint x: 274, startPoint y: 99, endPoint x: 276, endPoint y: 89, distance: 10.3
click at [276, 94] on p "FSA assessments are delivered digitally. To facilitate this, we require a list …" at bounding box center [255, 101] width 418 height 14
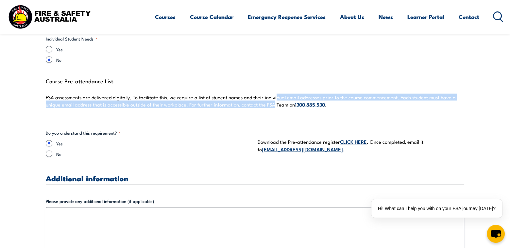
click at [276, 94] on p "FSA assessments are delivered digitally. To facilitate this, we require a list …" at bounding box center [255, 101] width 418 height 14
drag, startPoint x: 269, startPoint y: 88, endPoint x: 275, endPoint y: 104, distance: 16.9
click at [274, 103] on div "Course Pre-attendance List: FSA assessments are delivered digitally. To facilit…" at bounding box center [255, 96] width 418 height 40
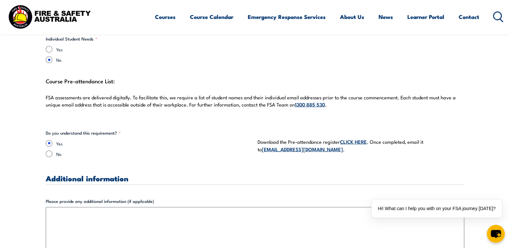
click at [275, 104] on div "Course Pre-attendance List: FSA assessments are delivered digitally. To facilit…" at bounding box center [255, 96] width 418 height 40
click at [273, 102] on div "Course Pre-attendance List: FSA assessments are delivered digitally. To facilit…" at bounding box center [255, 96] width 418 height 40
